Goal: Obtain resource: Obtain resource

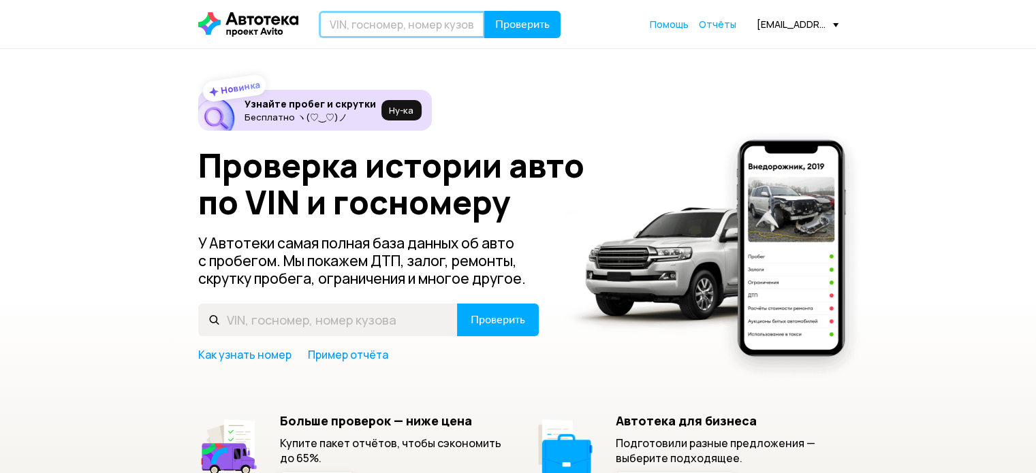
click at [420, 27] on input "text" at bounding box center [402, 24] width 166 height 27
paste input "[US_VEHICLE_IDENTIFICATION_NUMBER]"
type input "[US_VEHICLE_IDENTIFICATION_NUMBER]"
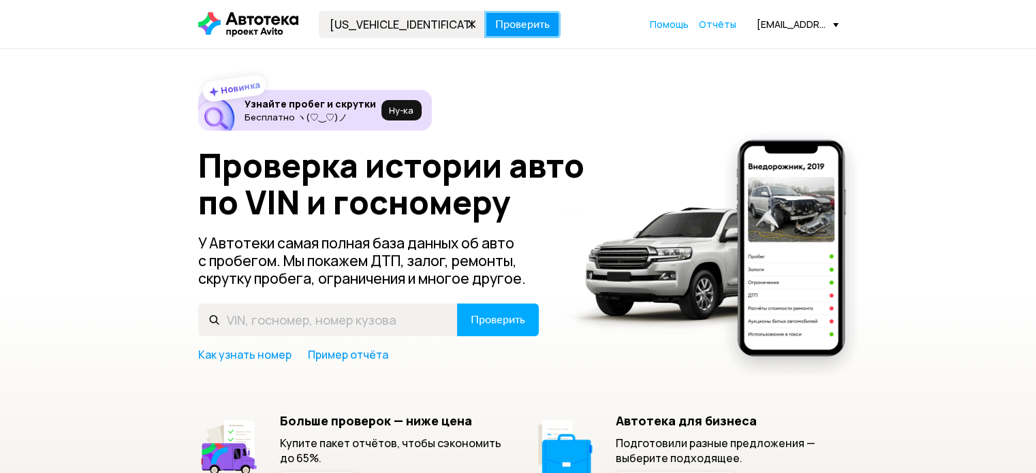
click at [520, 19] on span "Проверить" at bounding box center [522, 24] width 54 height 11
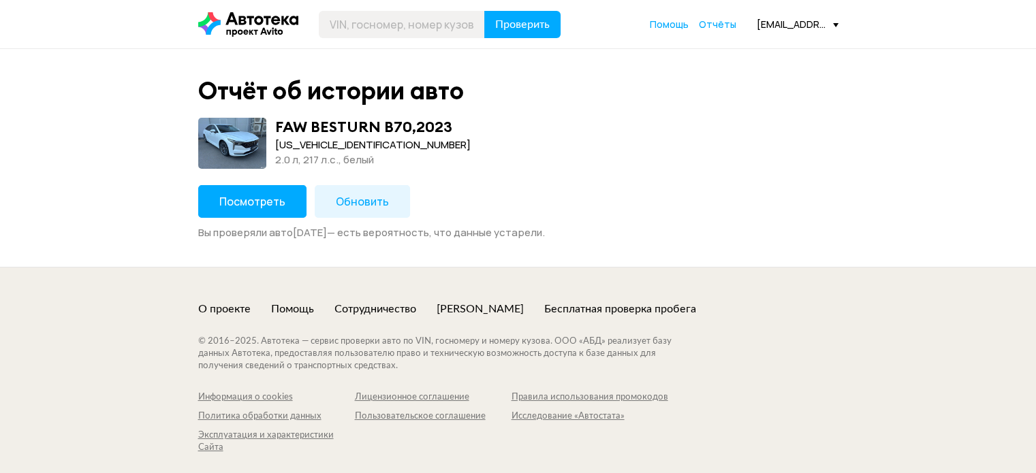
click at [280, 197] on span "Посмотреть" at bounding box center [252, 201] width 66 height 15
click at [383, 210] on button "Обновить" at bounding box center [362, 201] width 95 height 33
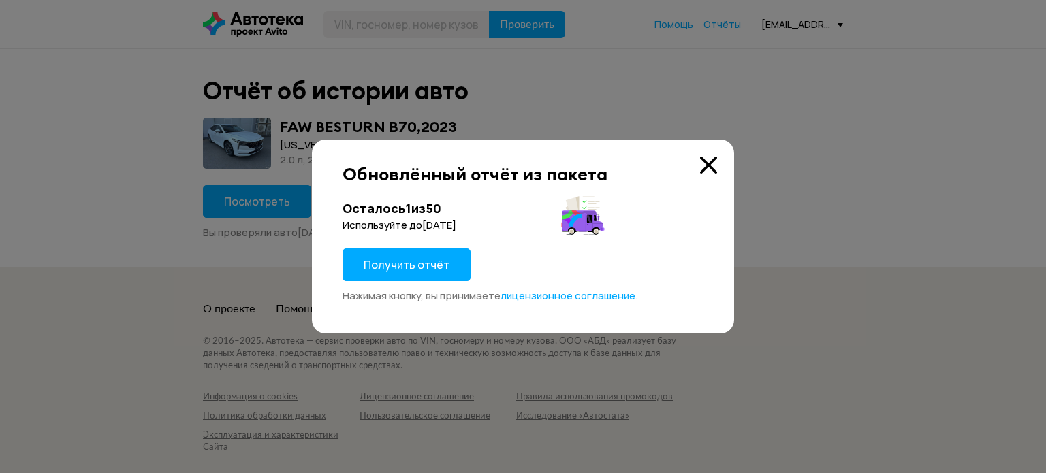
click at [708, 159] on icon at bounding box center [708, 165] width 17 height 17
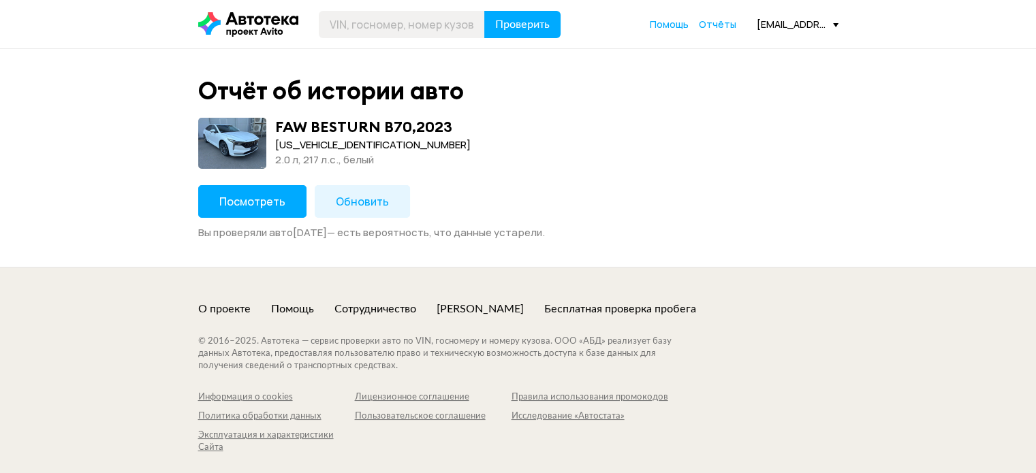
click at [268, 199] on span "Посмотреть" at bounding box center [252, 201] width 66 height 15
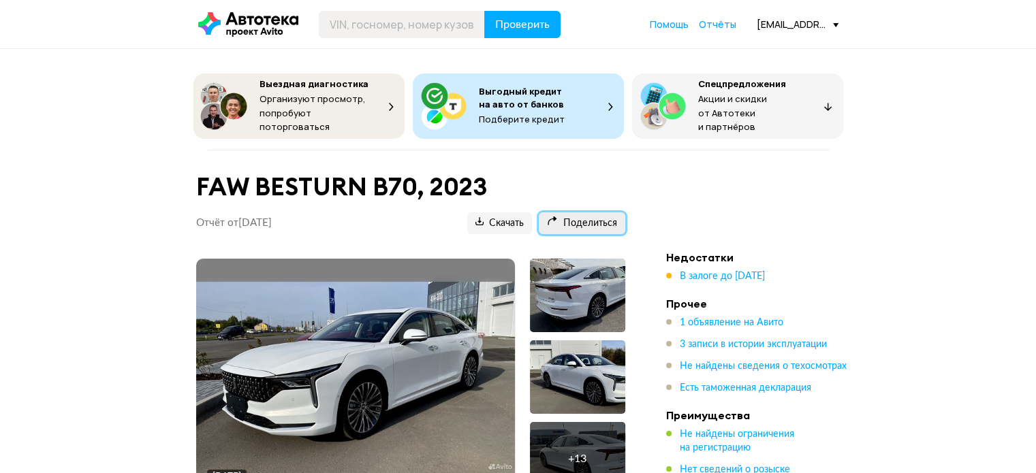
click at [560, 217] on span "Поделиться" at bounding box center [582, 223] width 70 height 13
